Goal: Information Seeking & Learning: Learn about a topic

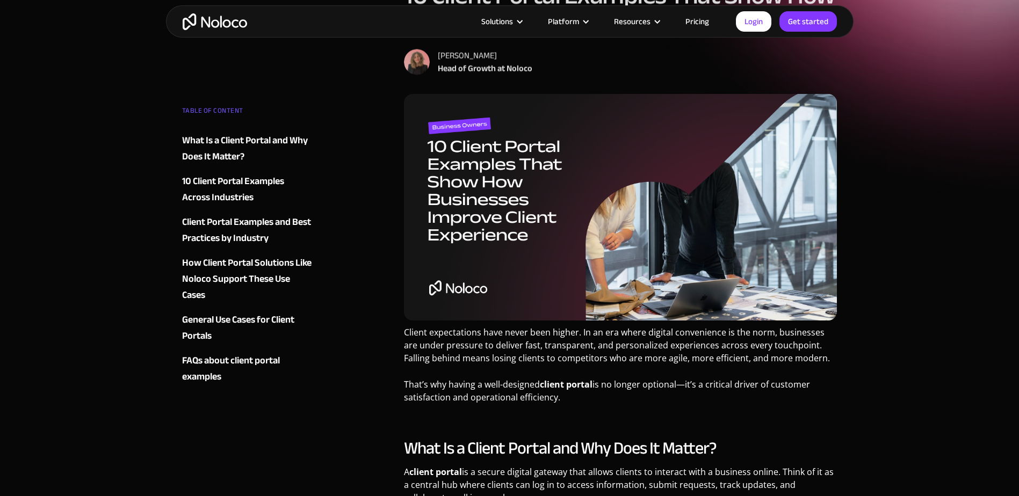
scroll to position [161, 0]
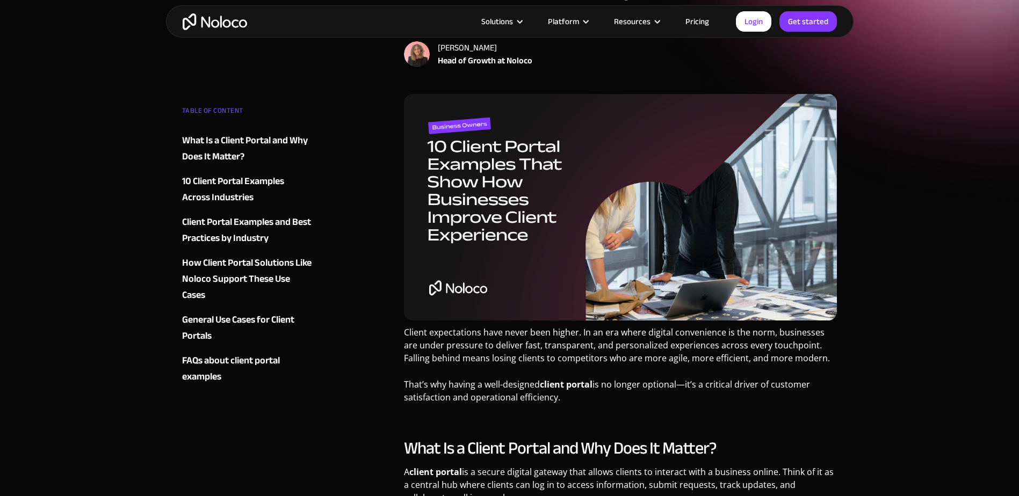
click at [506, 193] on img at bounding box center [620, 207] width 433 height 227
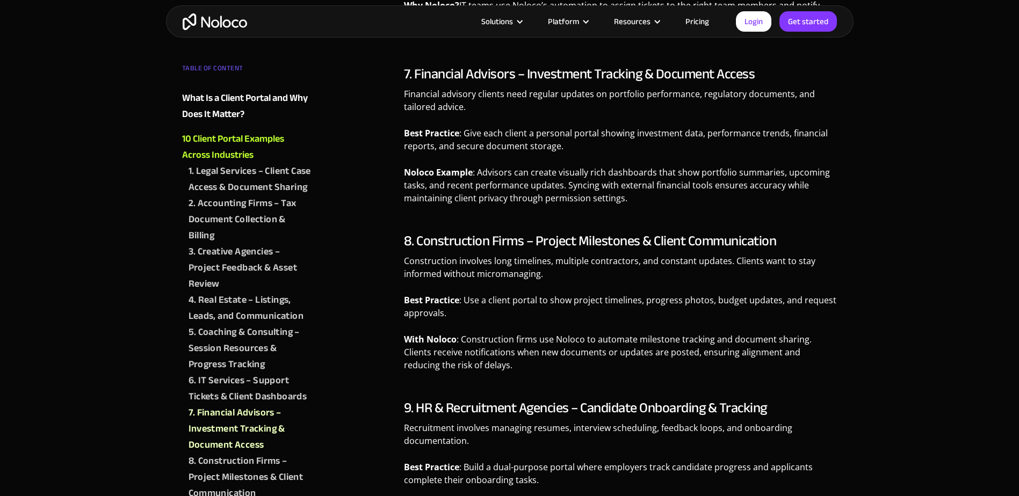
scroll to position [2148, 0]
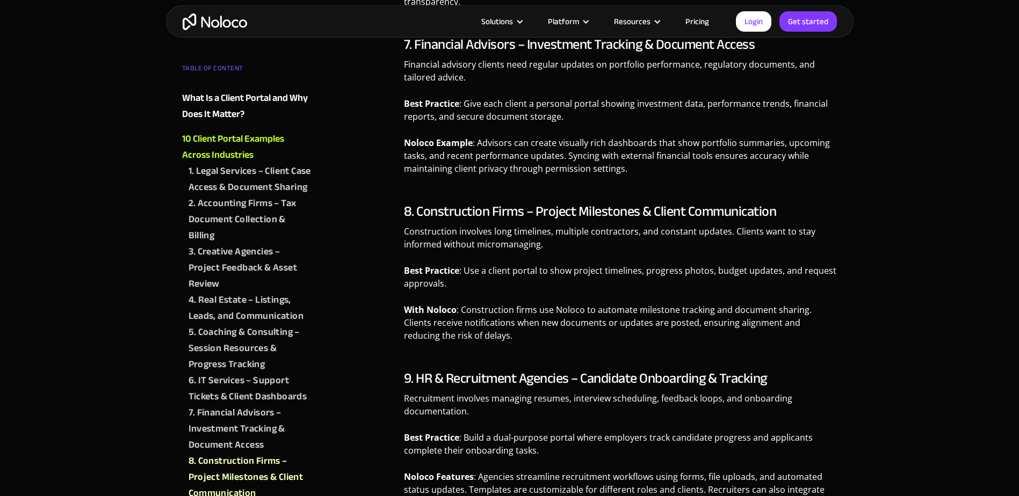
click at [273, 475] on div "8. Construction Firms – Project Milestones & Client Communication" at bounding box center [250, 477] width 124 height 48
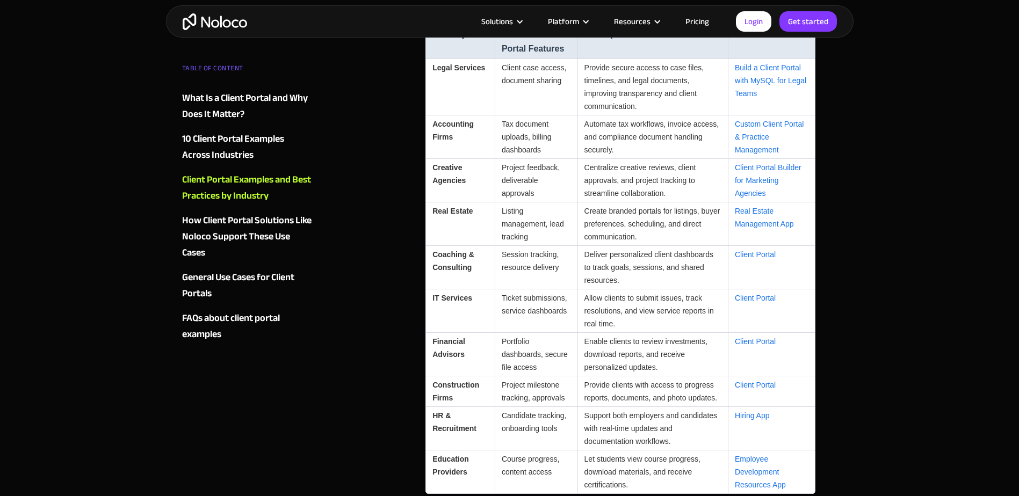
scroll to position [2888, 0]
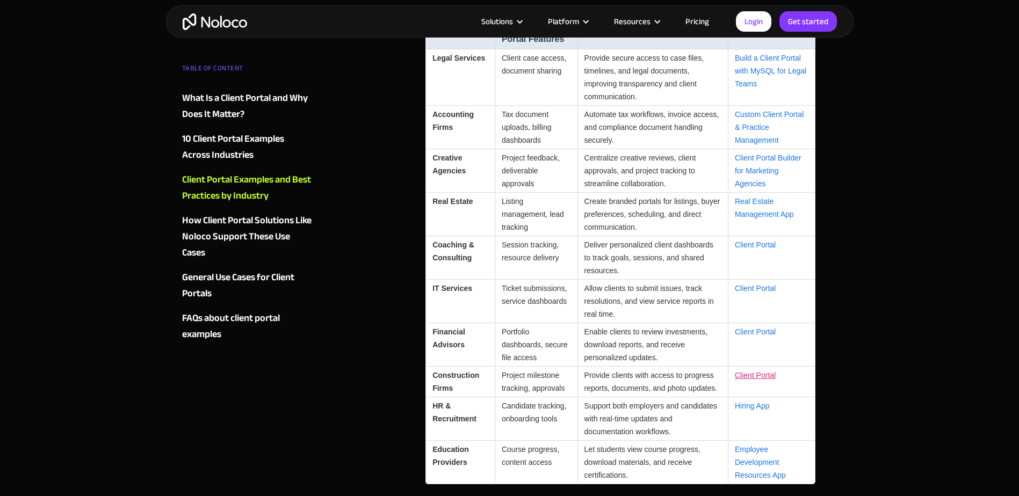
click at [755, 375] on link "Client Portal" at bounding box center [755, 375] width 41 height 9
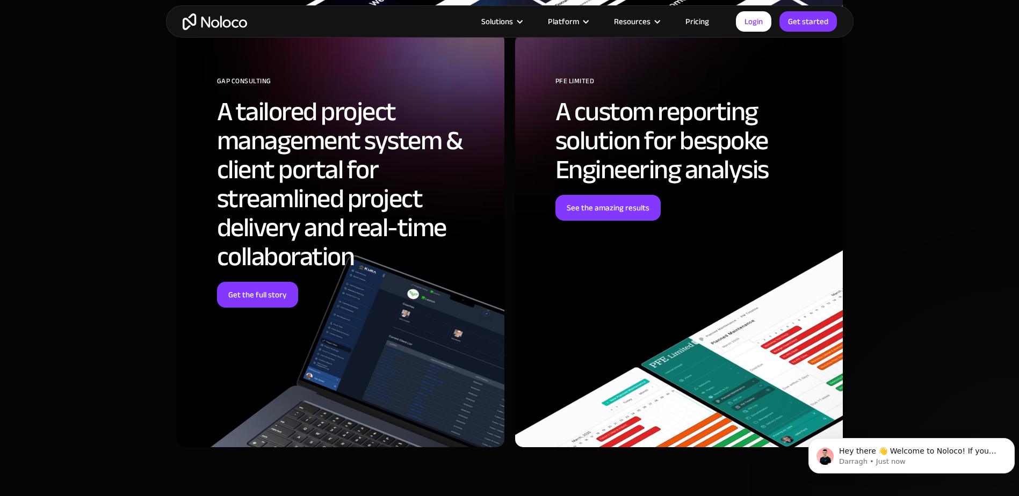
scroll to position [3759, 0]
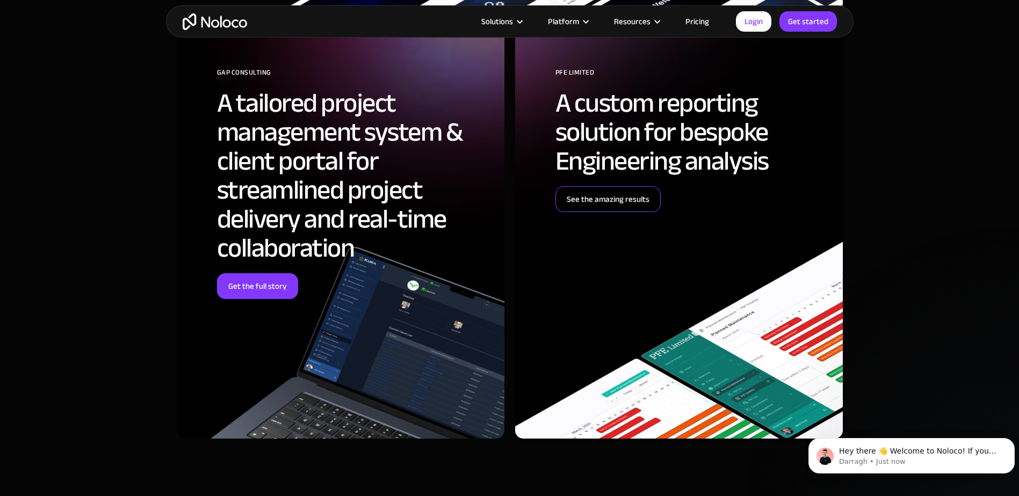
click at [620, 201] on link "See the amazing results" at bounding box center [607, 199] width 105 height 26
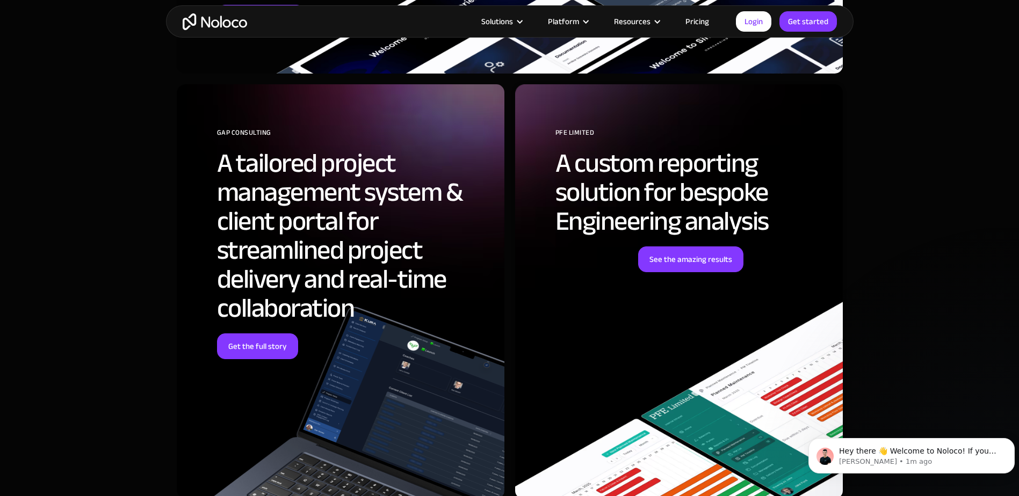
scroll to position [3705, 0]
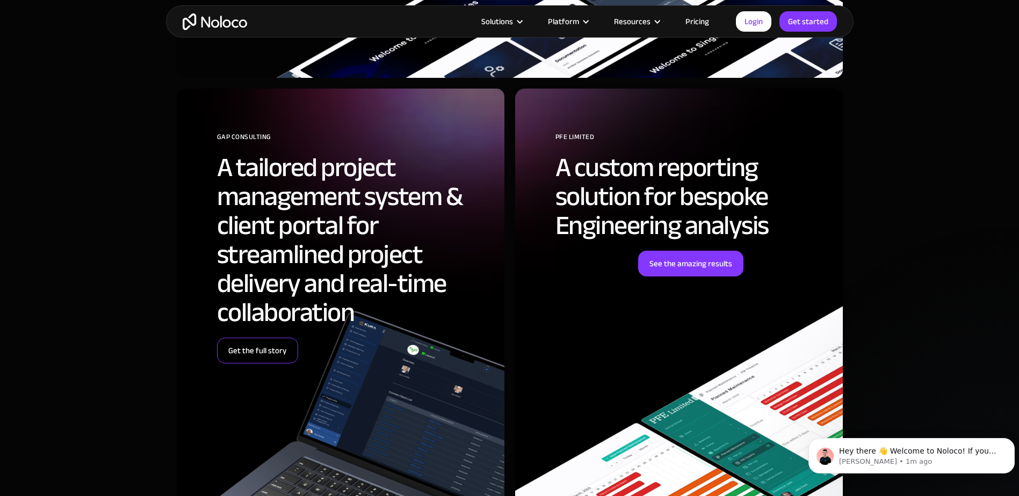
click at [274, 338] on link "Get the full story" at bounding box center [257, 351] width 81 height 26
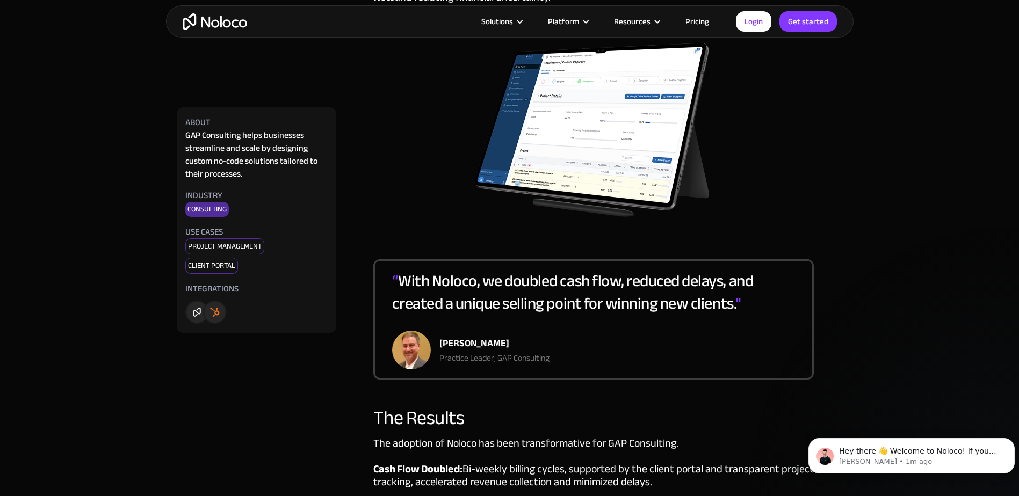
scroll to position [1450, 0]
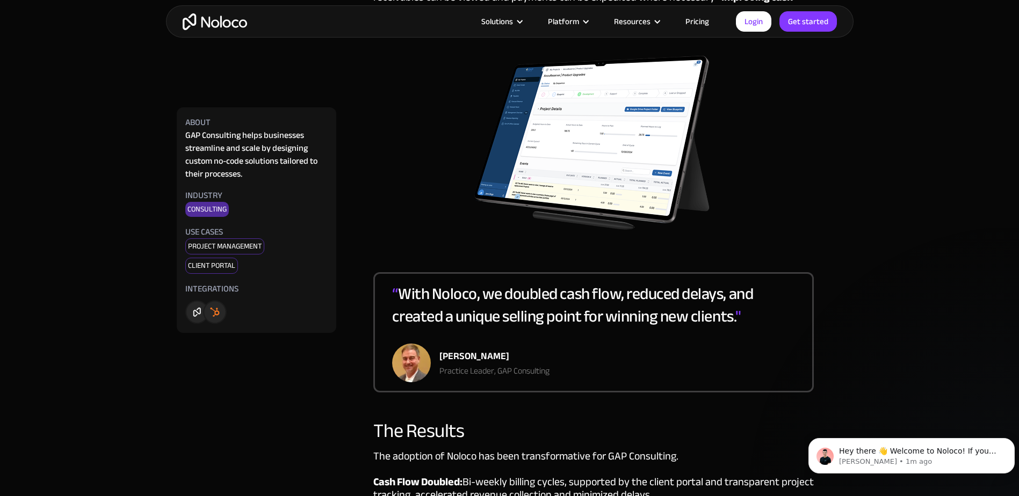
click at [692, 21] on link "Pricing" at bounding box center [697, 21] width 50 height 14
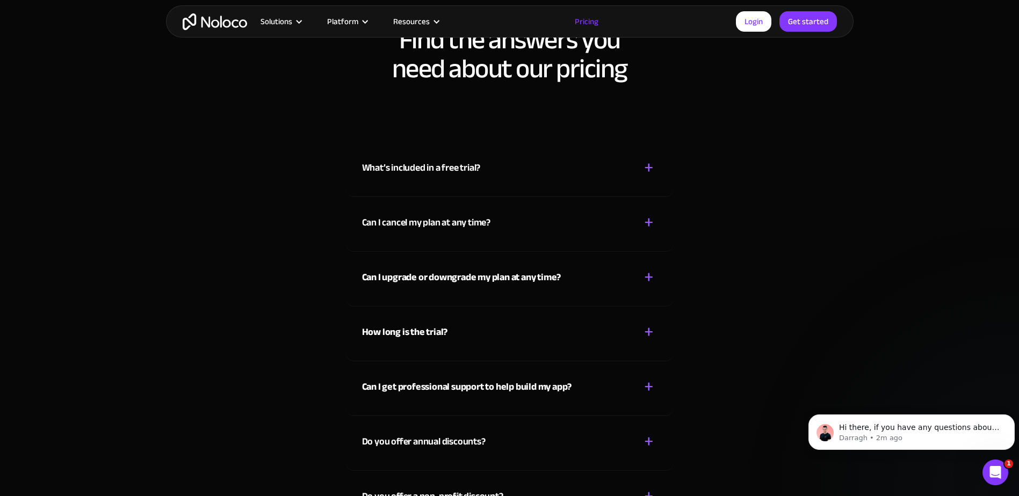
scroll to position [4779, 0]
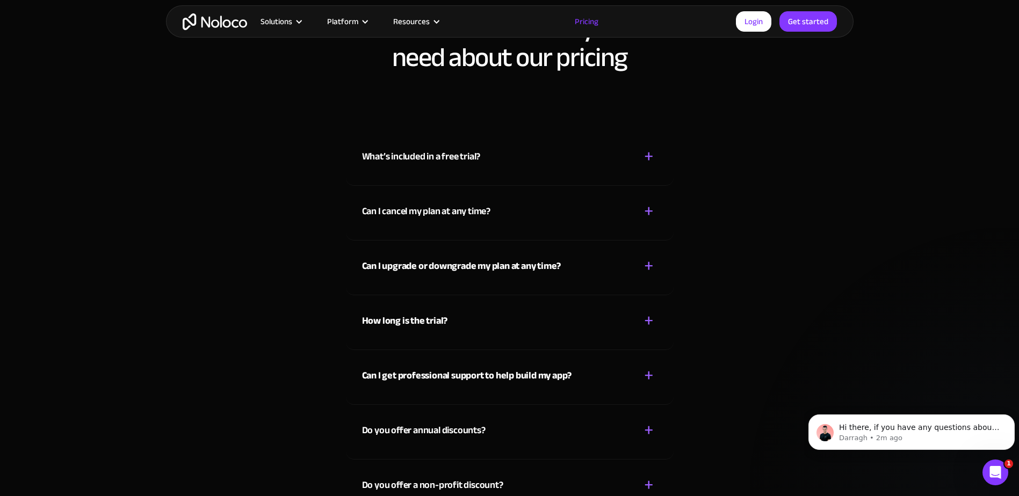
click at [613, 221] on div "Can I cancel my plan at any time? + -" at bounding box center [509, 205] width 295 height 38
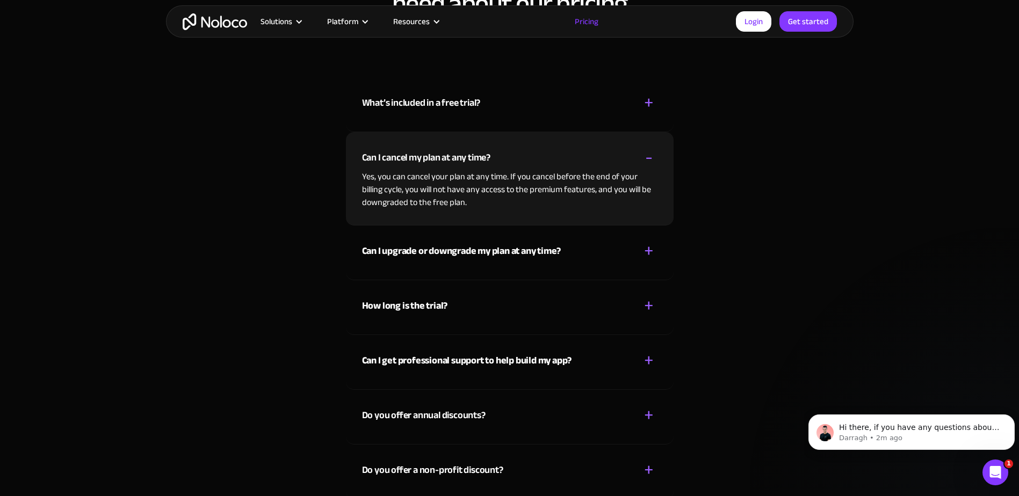
scroll to position [4887, 0]
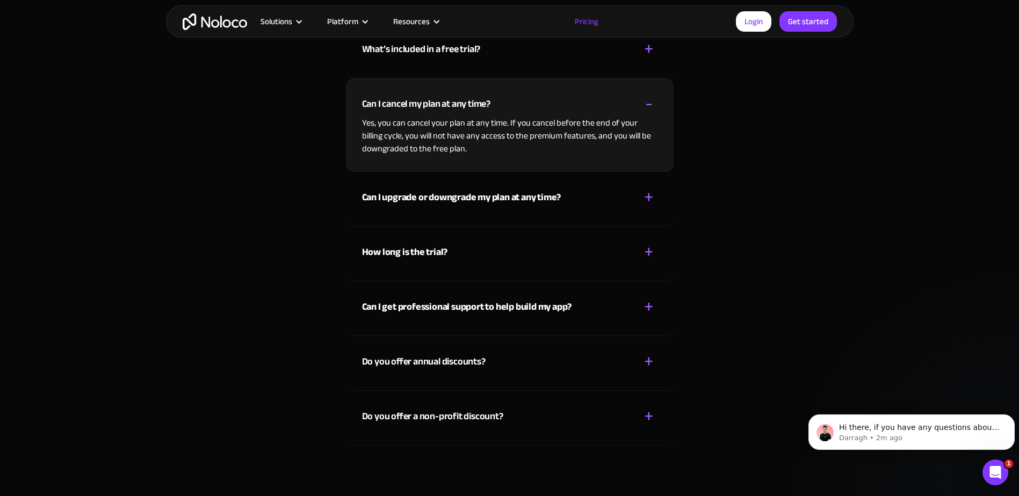
click at [650, 194] on div "+" at bounding box center [649, 197] width 10 height 19
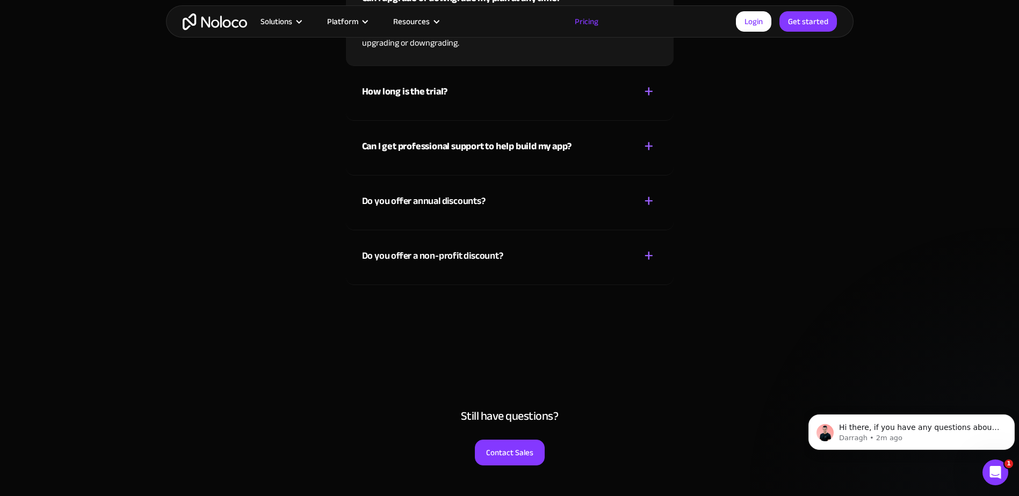
scroll to position [5048, 0]
click at [650, 252] on div "+" at bounding box center [649, 255] width 10 height 19
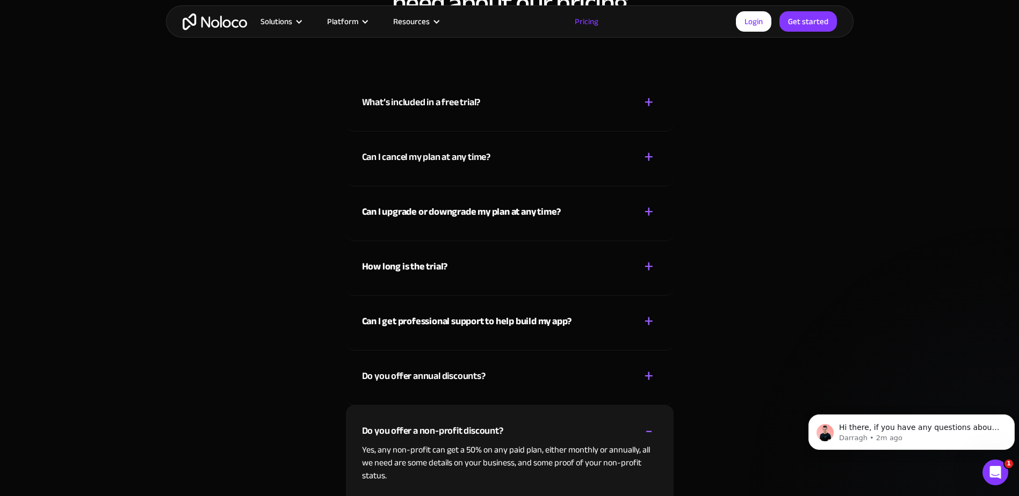
scroll to position [4833, 0]
click at [653, 266] on div "+" at bounding box center [649, 267] width 10 height 19
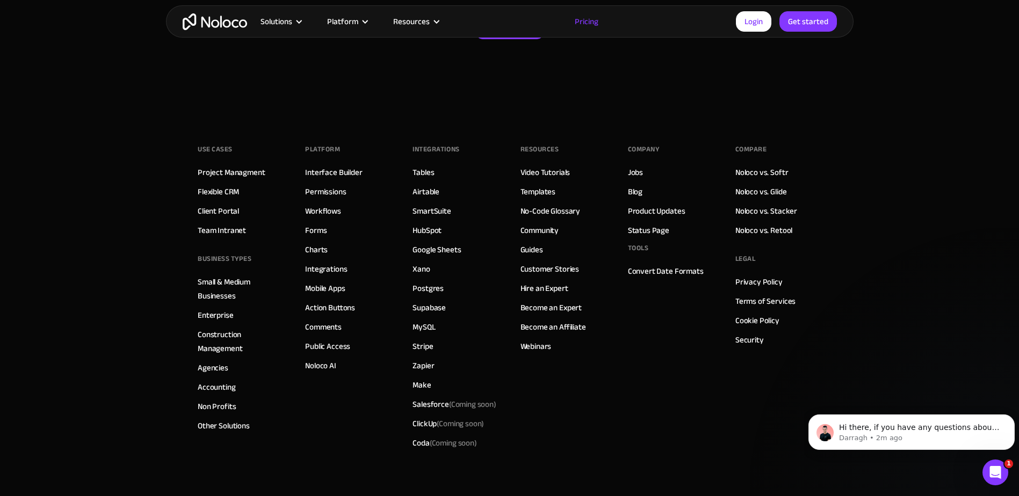
scroll to position [5531, 0]
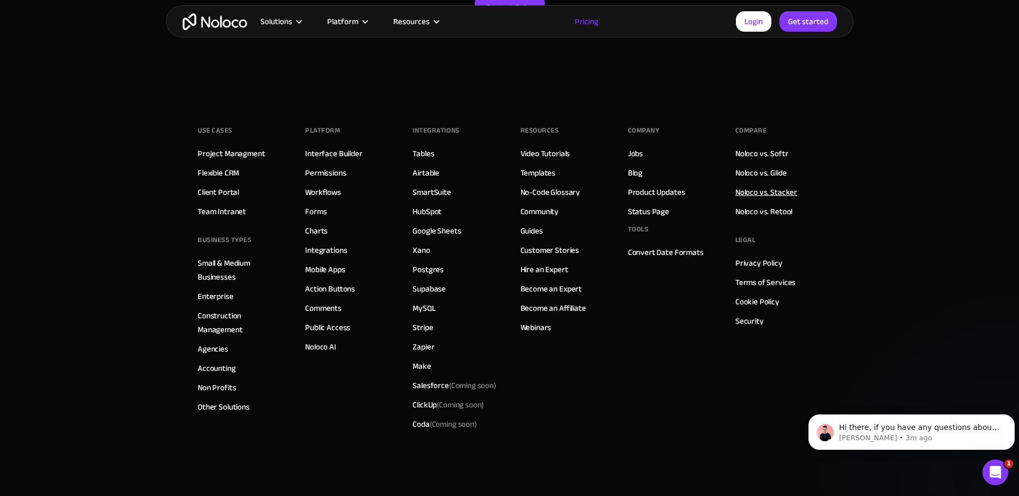
click at [760, 187] on link "Noloco vs. Stacker" at bounding box center [766, 192] width 62 height 14
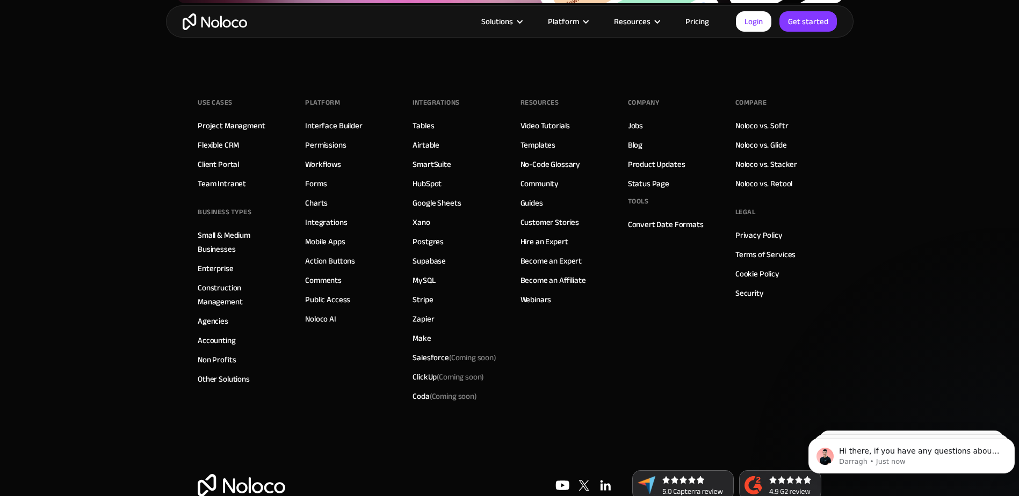
scroll to position [2920, 0]
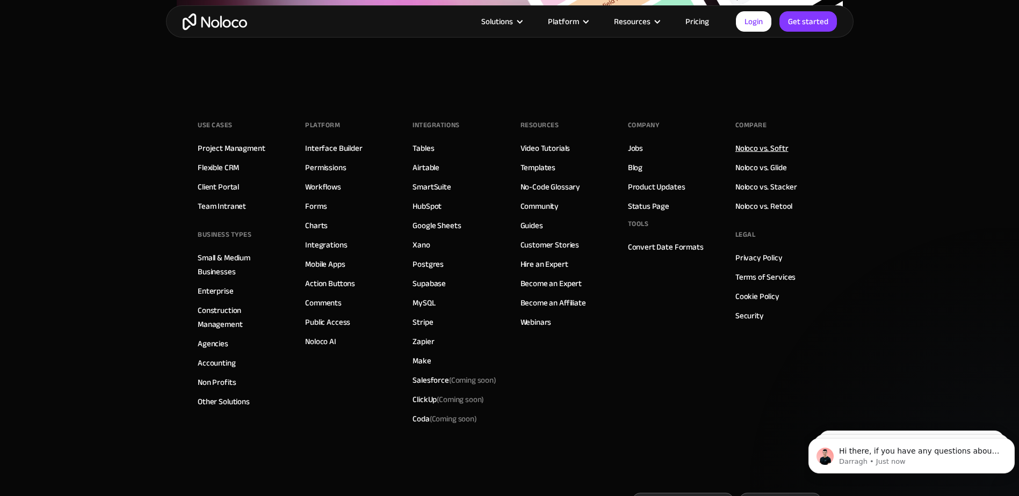
click at [767, 150] on link "Noloco vs. Softr" at bounding box center [761, 148] width 53 height 14
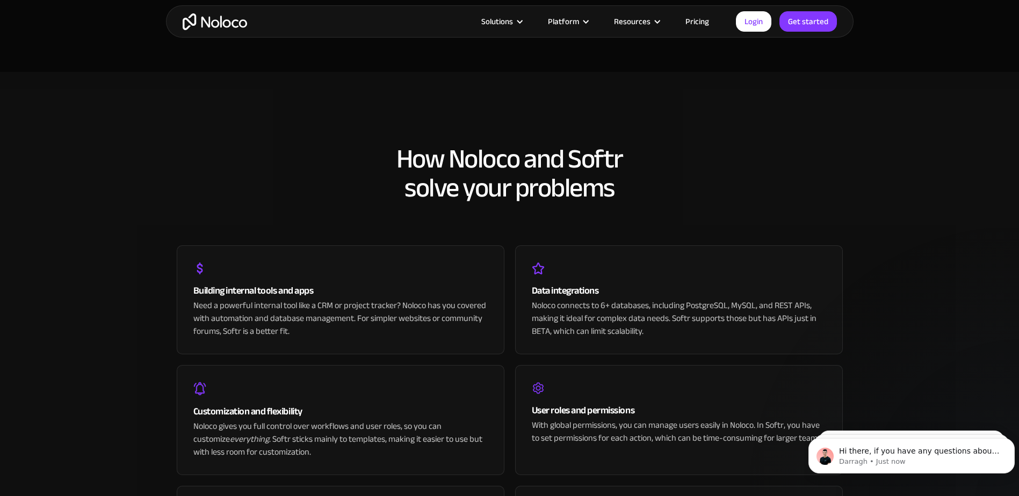
scroll to position [2148, 0]
